Goal: Task Accomplishment & Management: Complete application form

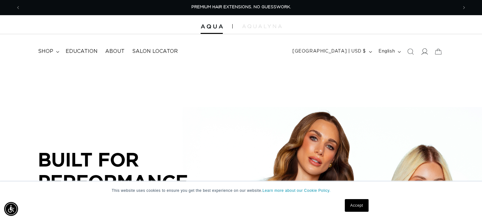
click at [422, 54] on icon at bounding box center [424, 51] width 7 height 6
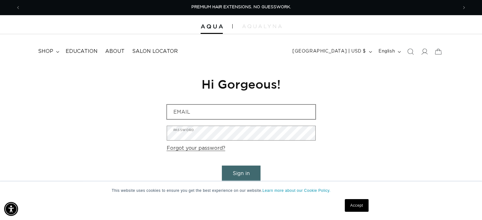
scroll to position [32, 0]
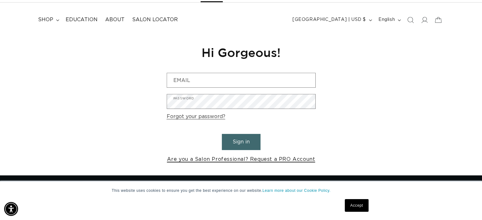
click at [292, 162] on link "Are you a Salon Professional? Request a PRO Account" at bounding box center [241, 159] width 148 height 9
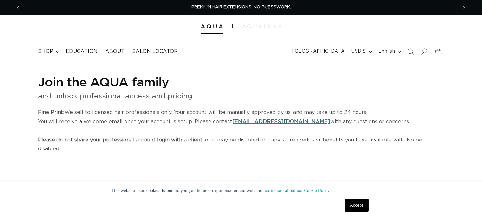
select select "US"
select select "[GEOGRAPHIC_DATA]"
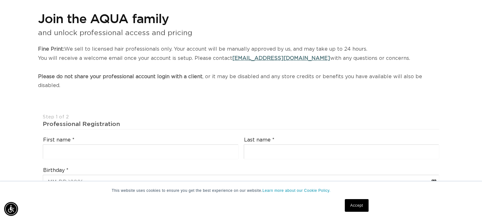
scroll to position [95, 0]
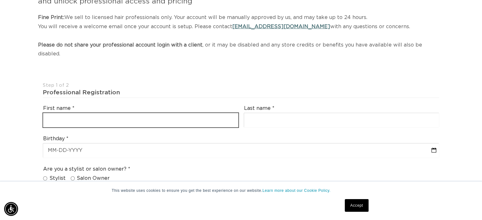
click at [176, 114] on input "text" at bounding box center [140, 120] width 195 height 14
click at [189, 113] on input "erica" at bounding box center [140, 120] width 195 height 14
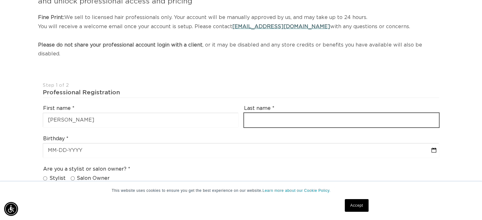
click at [266, 113] on input "text" at bounding box center [341, 120] width 195 height 14
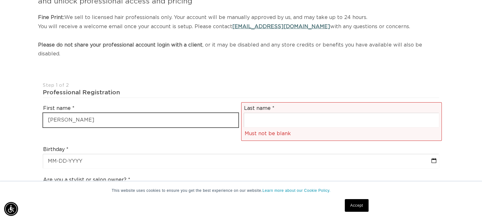
click at [189, 116] on input "erica" at bounding box center [140, 120] width 195 height 14
type input "e"
type input "erica"
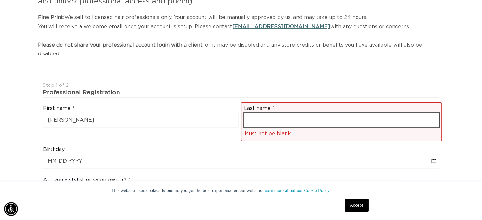
click at [267, 115] on input "text" at bounding box center [341, 120] width 195 height 14
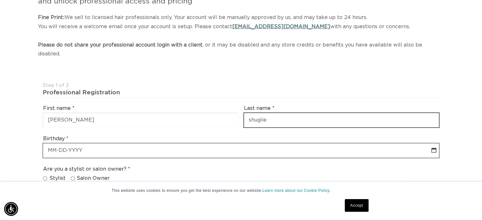
type input "shuglie"
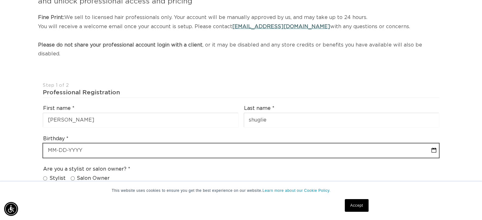
click at [216, 143] on input "text" at bounding box center [241, 150] width 396 height 14
select select "8"
select select "2025"
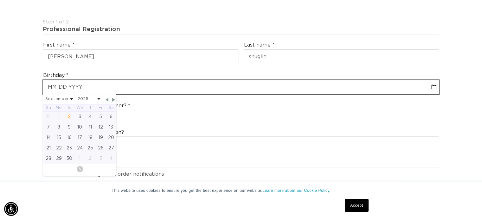
scroll to position [190, 0]
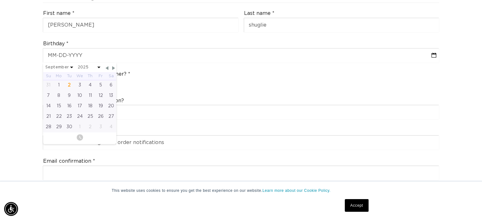
click at [73, 63] on div "January February March April May June July August September October November De…" at bounding box center [79, 68] width 73 height 10
click at [70, 64] on select "January February March April May June July August September October November De…" at bounding box center [59, 68] width 28 height 8
select select "2025"
click at [97, 67] on span at bounding box center [98, 68] width 3 height 2
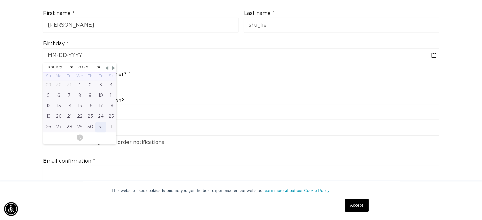
click at [102, 122] on div "31" at bounding box center [100, 127] width 10 height 10
type input "01-31-2025"
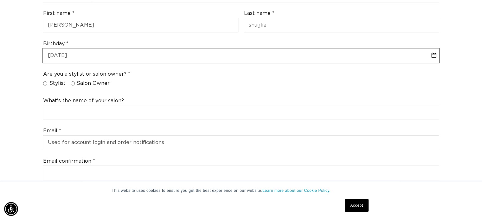
click at [87, 48] on input "01-31-2025" at bounding box center [241, 55] width 396 height 14
select select "2025"
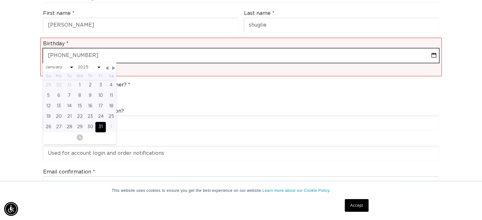
type input "01-31-20"
select select "2025"
type input "01-31-2"
select select "2025"
type input "01-31-"
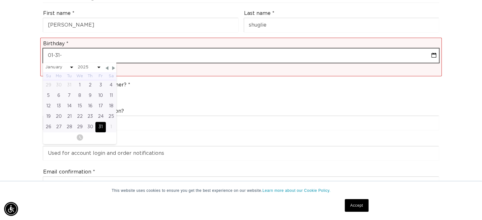
select select "2025"
type input "01-31-1"
select select "2025"
type input "01-31-19"
select select "2025"
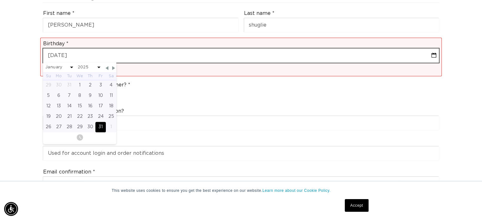
type input "01-31-197"
select select "2025"
type input "01-31-1976"
select select "1976"
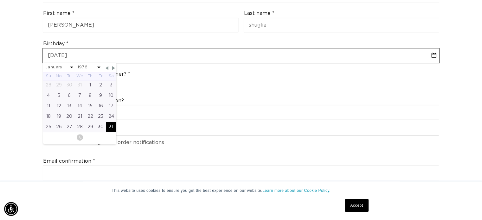
type input "01-31-1976"
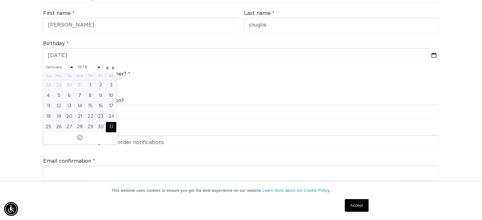
drag, startPoint x: 161, startPoint y: 91, endPoint x: 165, endPoint y: 84, distance: 8.3
click at [163, 95] on div "What's the name of your salon?" at bounding box center [240, 109] width 401 height 28
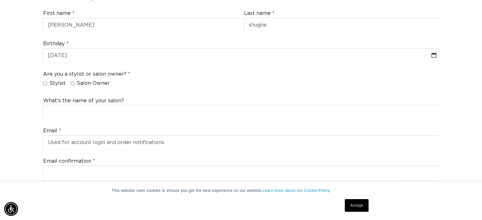
scroll to position [222, 0]
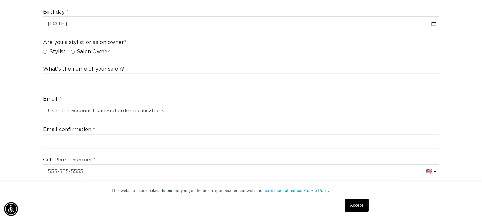
click at [45, 50] on input "Stylist" at bounding box center [45, 52] width 4 height 4
radio input "true"
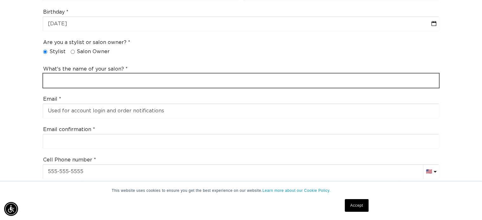
click at [57, 73] on input "text" at bounding box center [241, 80] width 396 height 14
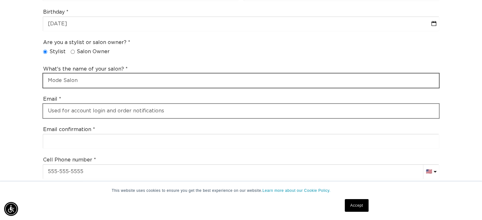
type input "Mode Salon"
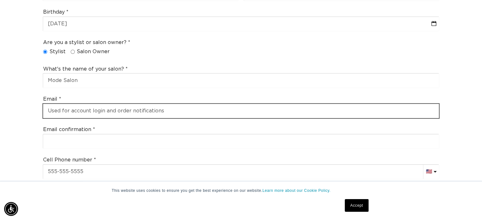
click at [59, 104] on input "email" at bounding box center [241, 111] width 396 height 14
type input "eshuglie@gmail.com"
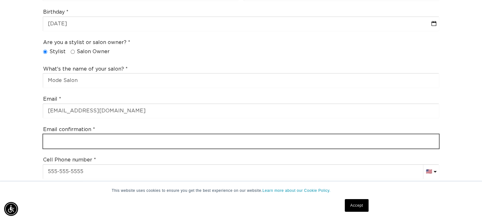
click at [87, 134] on input "email" at bounding box center [241, 141] width 396 height 14
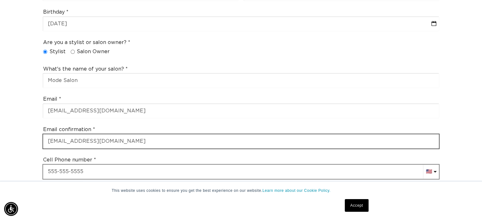
type input "eshuglie@gmail.com"
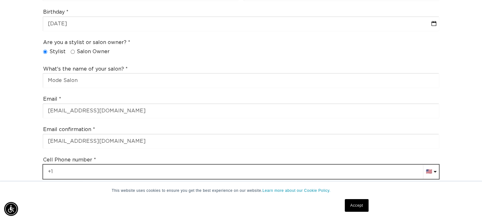
click at [83, 165] on input "+1" at bounding box center [241, 172] width 396 height 14
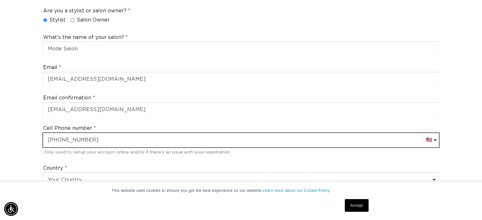
scroll to position [317, 0]
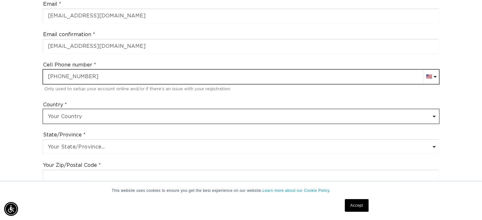
type input "+1 724 689 6400"
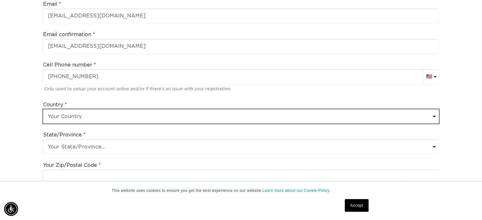
click at [100, 109] on select "Your Country United States Canada Afghanistan Åland Islands Albania Algeria And…" at bounding box center [241, 116] width 396 height 14
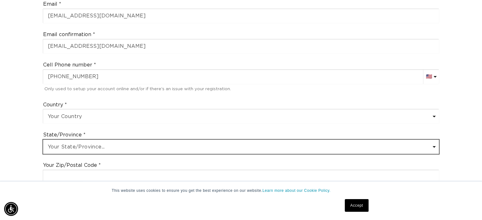
click at [112, 140] on select "Your State/Province... Alabama Alaska American Samoa Arizona Arkansas Californi…" at bounding box center [241, 147] width 396 height 14
select select "[US_STATE]"
click at [43, 140] on select "Your State/Province... Alabama Alaska American Samoa Arizona Arkansas Californi…" at bounding box center [241, 147] width 396 height 14
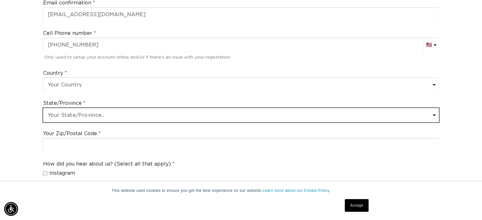
scroll to position [380, 0]
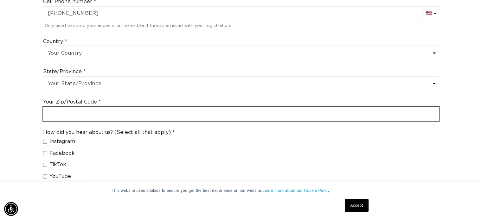
click at [93, 107] on input "text" at bounding box center [241, 114] width 396 height 14
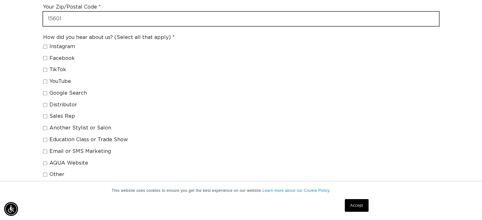
scroll to position [507, 0]
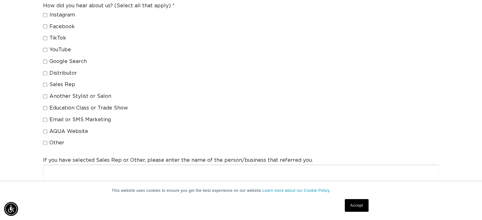
type input "15601"
click at [45, 106] on input "Education Class or Trade Show" at bounding box center [45, 108] width 4 height 4
checkbox input "true"
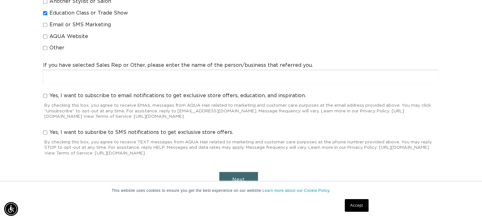
scroll to position [634, 0]
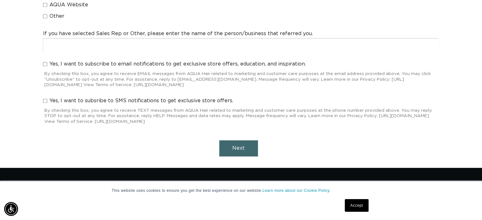
click at [251, 140] on button "Next" at bounding box center [238, 148] width 39 height 16
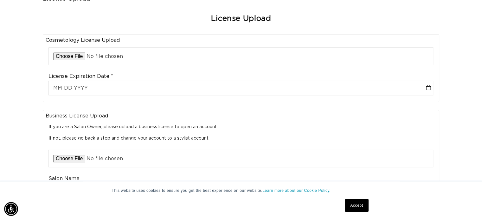
scroll to position [157, 0]
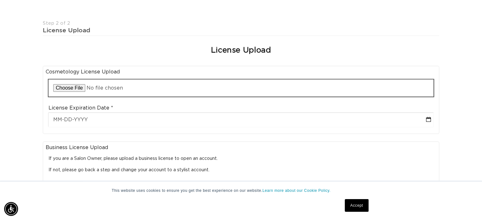
click at [132, 80] on input "file" at bounding box center [240, 88] width 385 height 17
type input "C:\fakepath\IMG_1022.jpg"
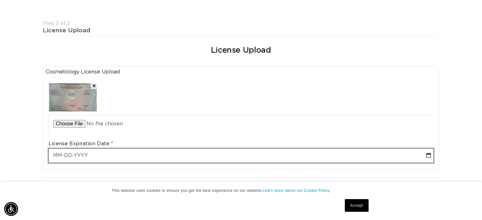
click at [112, 149] on input "text" at bounding box center [240, 156] width 385 height 14
select select "8"
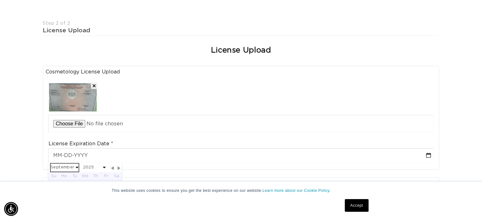
click at [75, 164] on select "January February March April May June July August September October November De…" at bounding box center [65, 168] width 28 height 8
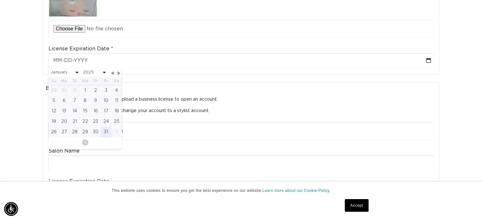
click at [105, 127] on div "31" at bounding box center [106, 132] width 10 height 10
type input "01-31-2025"
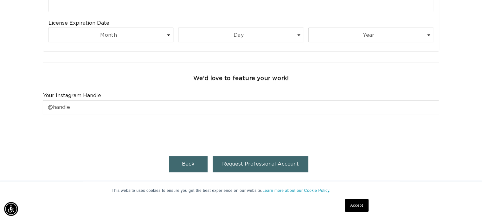
scroll to position [474, 0]
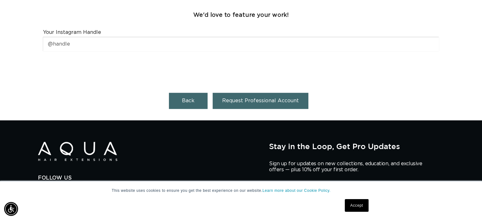
click at [250, 98] on span "Request Professional Account" at bounding box center [260, 100] width 77 height 5
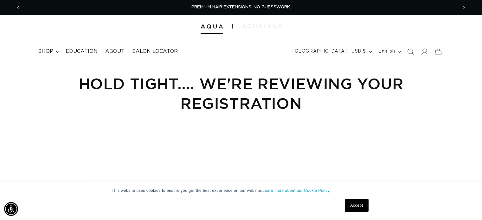
click at [358, 206] on link "Accept" at bounding box center [356, 205] width 23 height 13
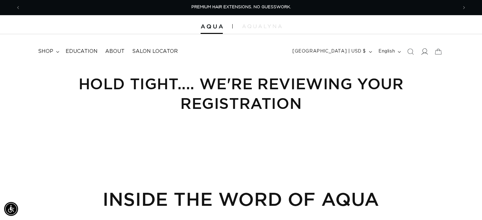
click at [423, 54] on icon at bounding box center [424, 51] width 7 height 7
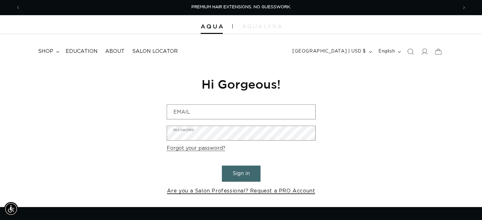
click at [205, 190] on link "Are you a Salon Professional? Request a PRO Account" at bounding box center [241, 191] width 148 height 9
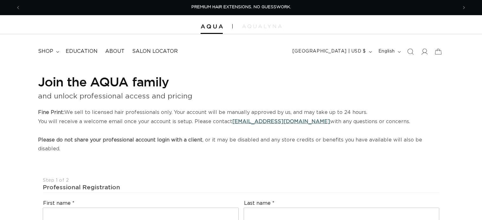
select select "US"
select select "[GEOGRAPHIC_DATA]"
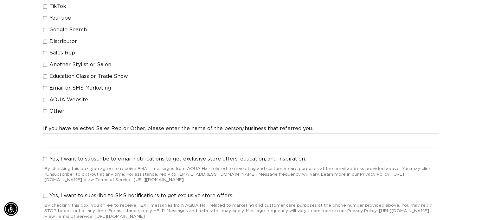
scroll to position [697, 0]
